Goal: Find specific page/section: Find specific page/section

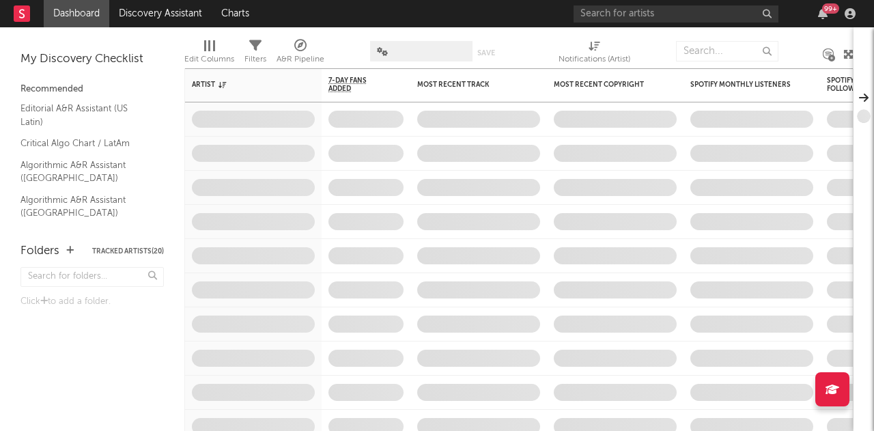
drag, startPoint x: 70, startPoint y: 40, endPoint x: 378, endPoint y: 5, distance: 310.8
click at [70, 40] on div "My Discovery Checklist Recommended Editorial A&R Assistant (US Latin) Critical …" at bounding box center [92, 128] width 184 height 202
